Goal: Task Accomplishment & Management: Use online tool/utility

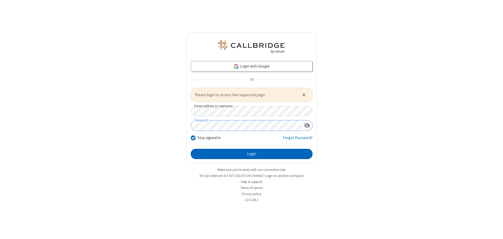
click at [251, 154] on button "Login" at bounding box center [252, 154] width 122 height 11
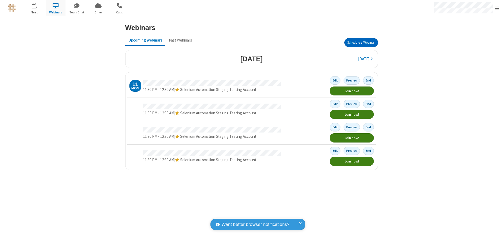
click at [361, 43] on button "Schedule a Webinar" at bounding box center [361, 42] width 34 height 9
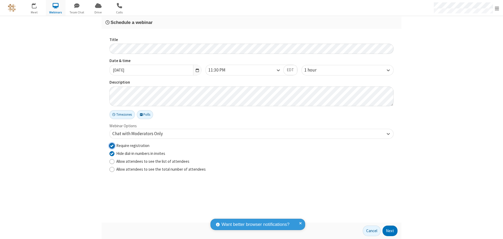
click at [112, 145] on input "Require registration" at bounding box center [111, 146] width 5 height 6
checkbox input "false"
click at [390, 231] on button "Next" at bounding box center [389, 230] width 15 height 11
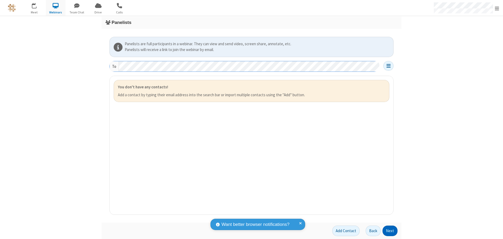
click at [390, 231] on button "Next" at bounding box center [389, 230] width 15 height 11
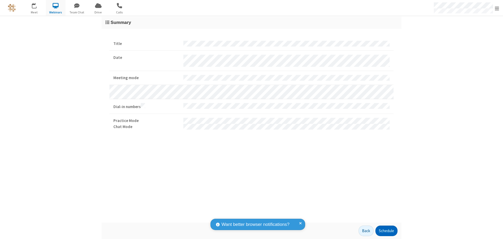
click at [386, 231] on button "Schedule" at bounding box center [386, 230] width 22 height 11
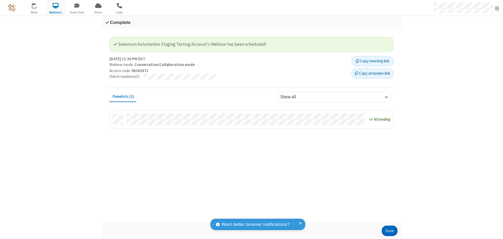
click at [389, 231] on button "Done" at bounding box center [389, 230] width 16 height 11
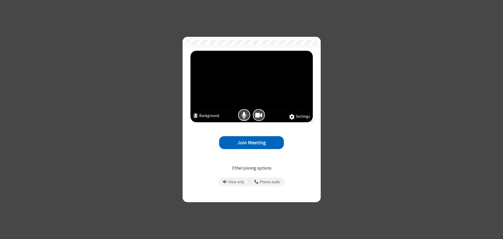
click at [251, 142] on button "Join Meeting" at bounding box center [251, 142] width 65 height 13
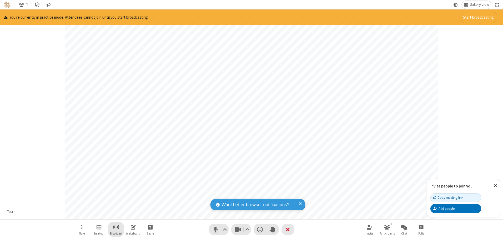
click at [116, 227] on span "Start broadcast" at bounding box center [116, 227] width 7 height 7
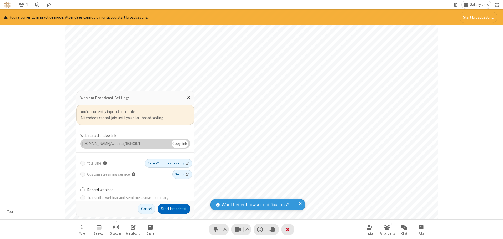
click at [174, 209] on button "Start broadcast" at bounding box center [173, 209] width 33 height 11
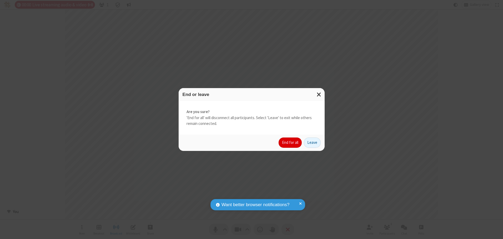
click at [290, 142] on button "End for all" at bounding box center [289, 142] width 23 height 11
